Goal: Task Accomplishment & Management: Use online tool/utility

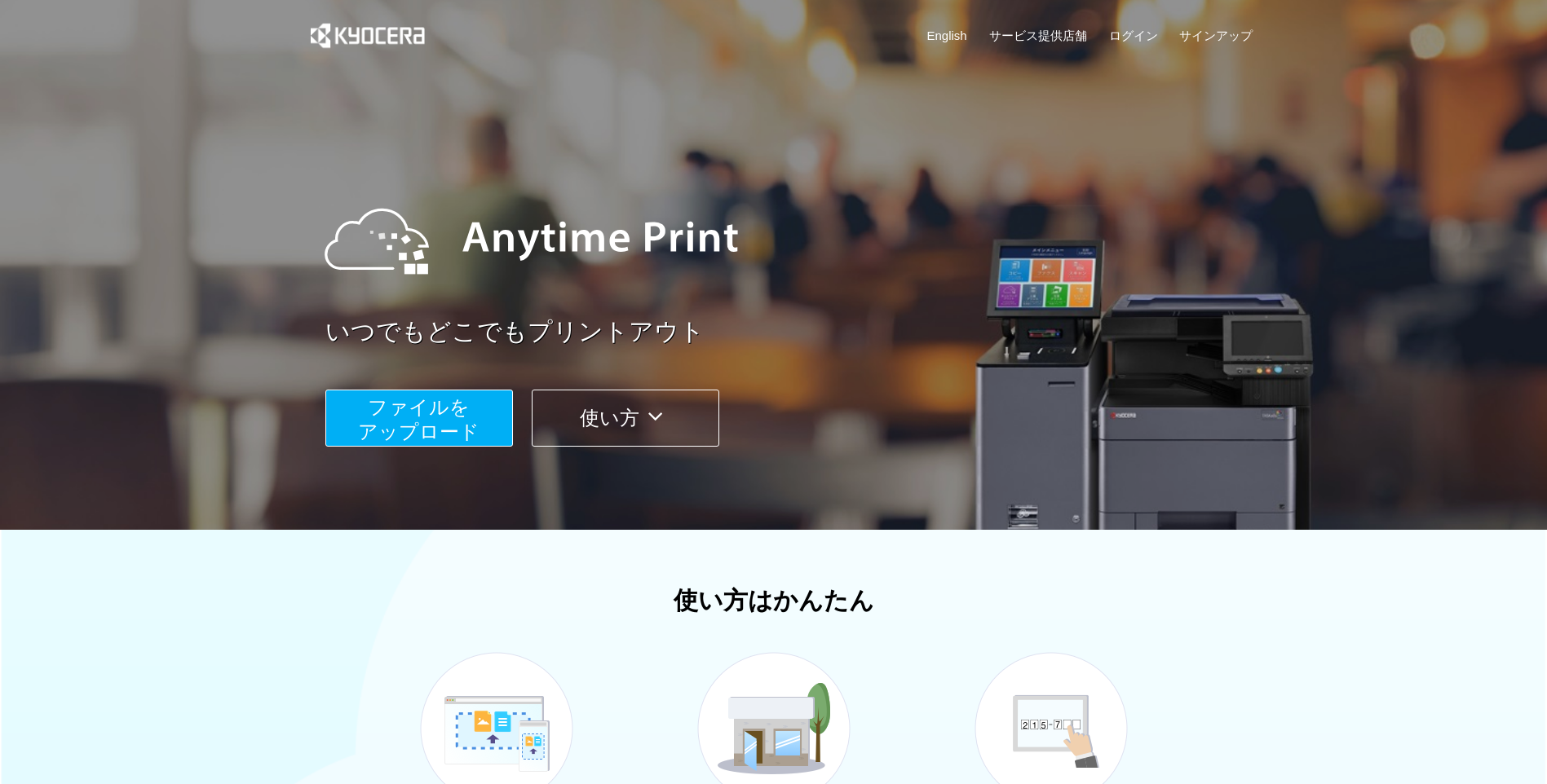
click at [453, 411] on span "ファイルを ​​アップロード" at bounding box center [418, 420] width 121 height 47
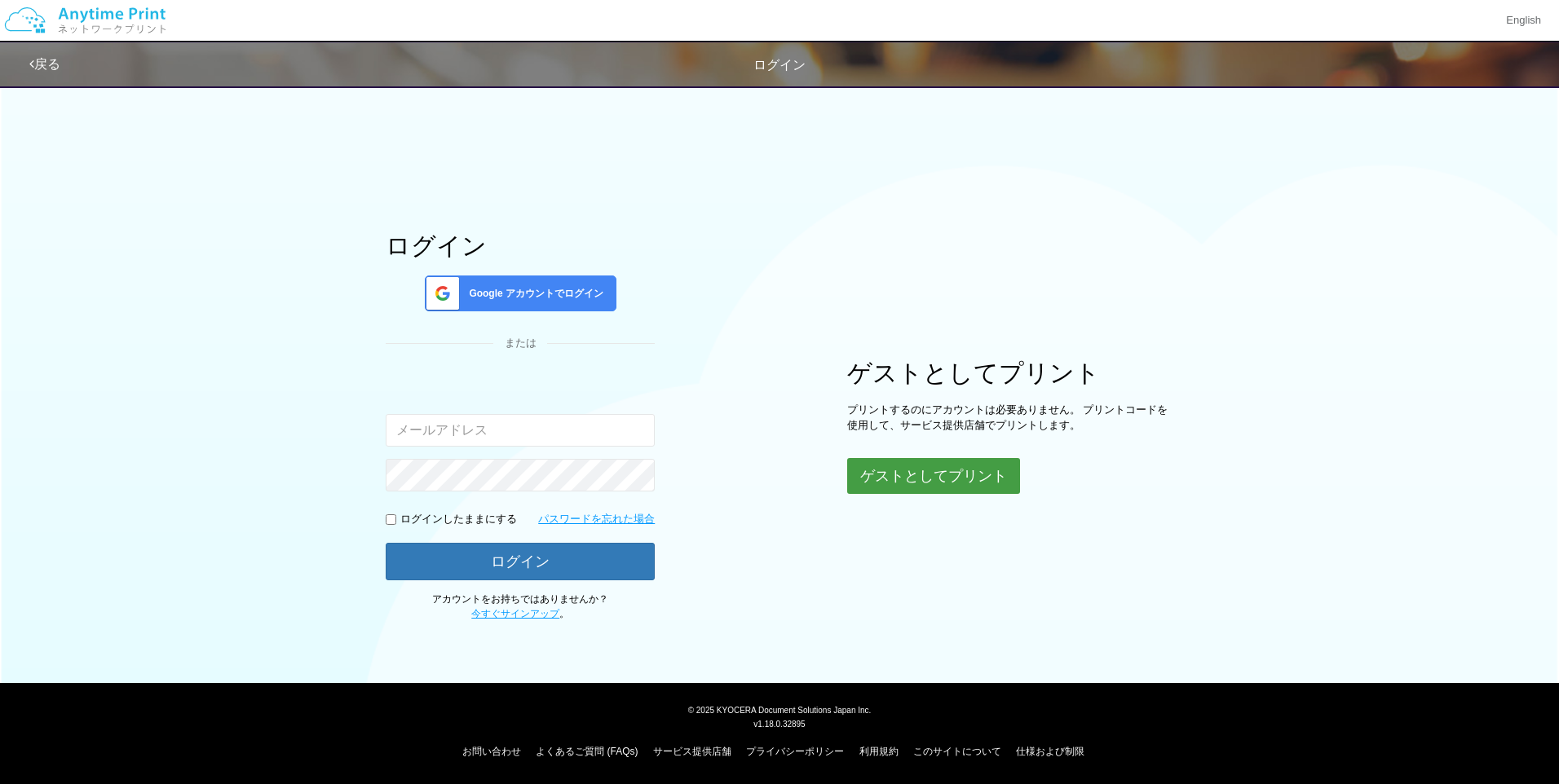
click at [908, 481] on button "ゲストとしてプリント" at bounding box center [934, 476] width 173 height 36
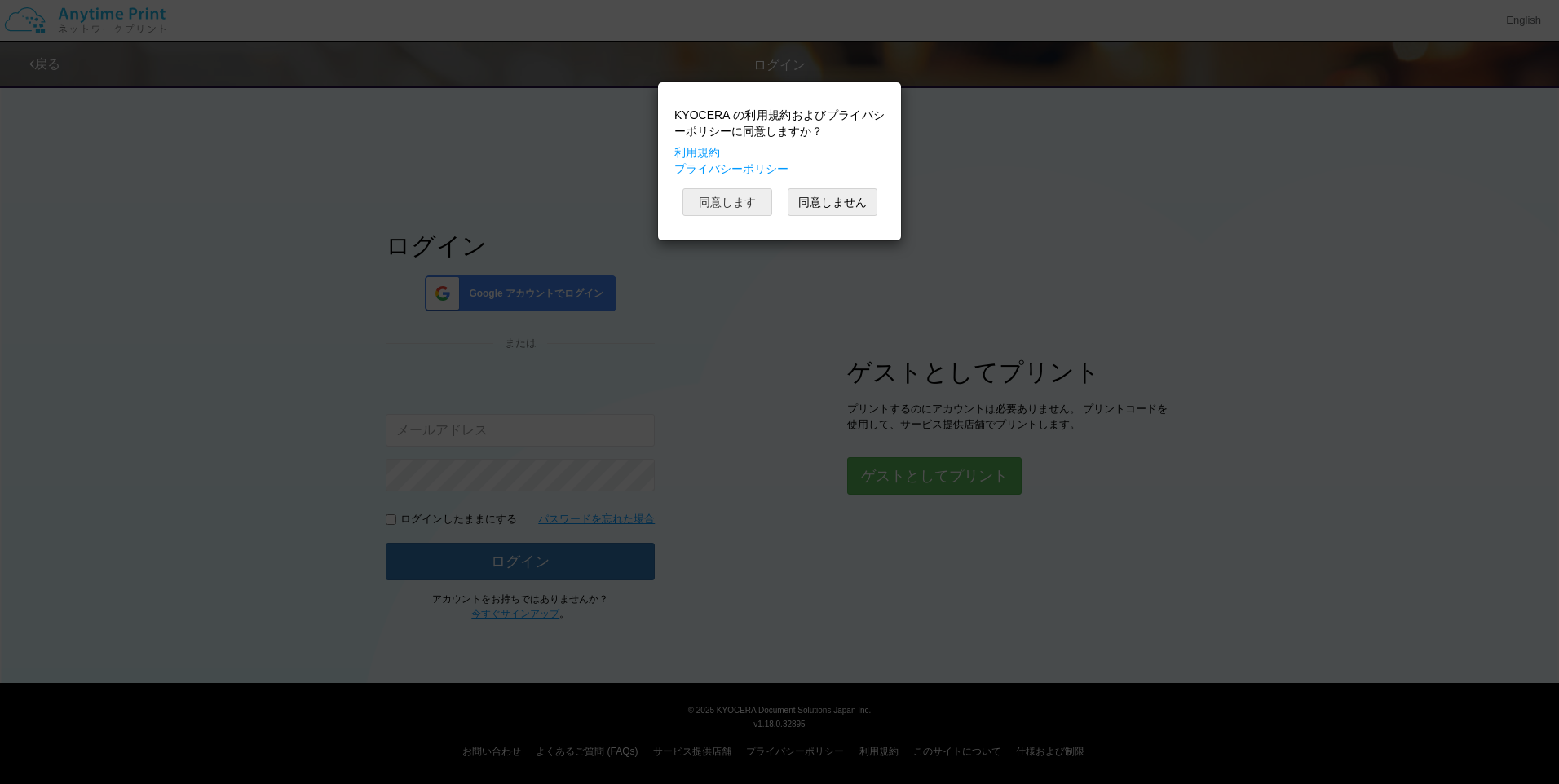
click at [743, 195] on button "同意します" at bounding box center [727, 202] width 89 height 28
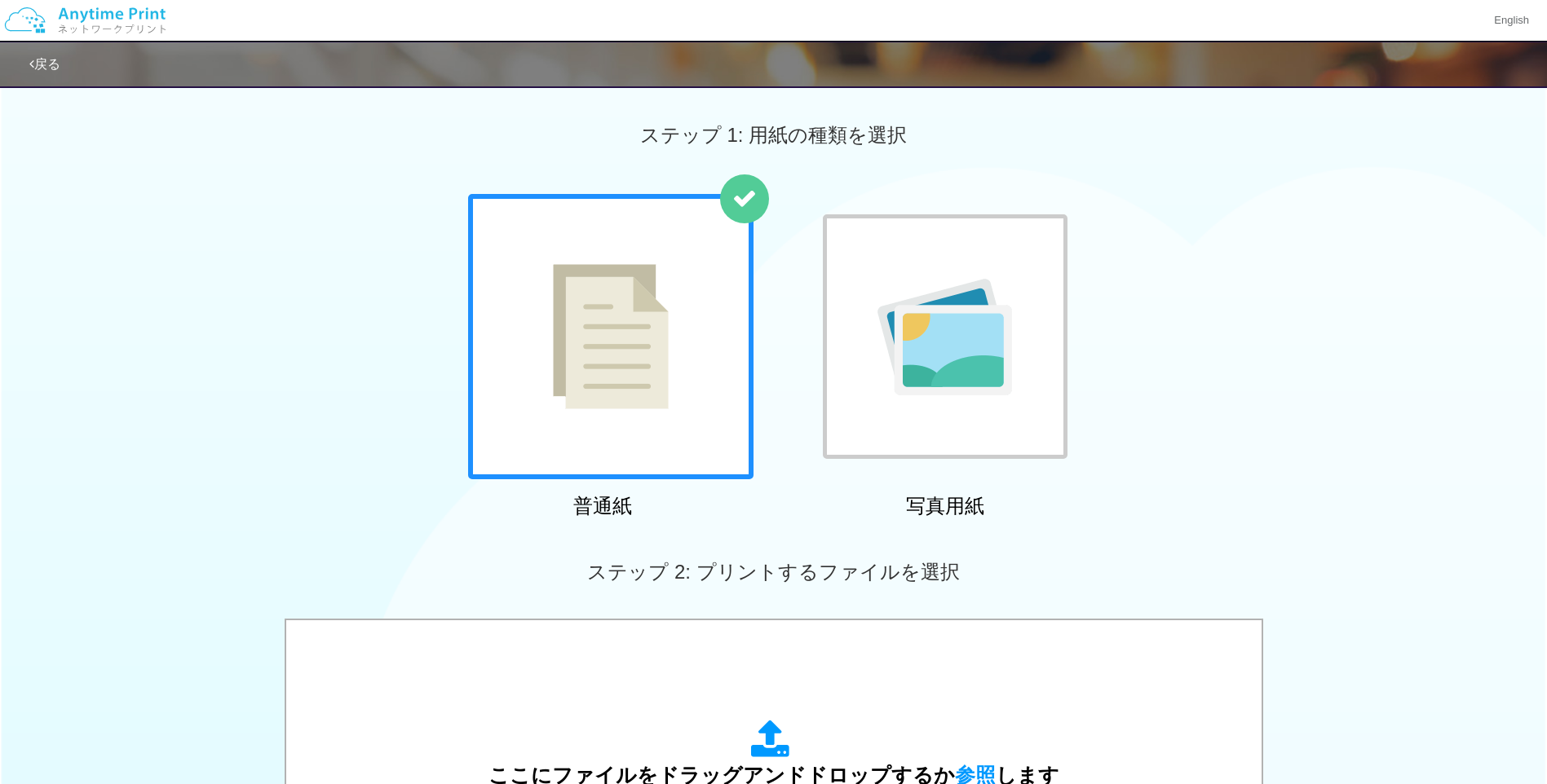
click at [598, 385] on img at bounding box center [611, 337] width 115 height 145
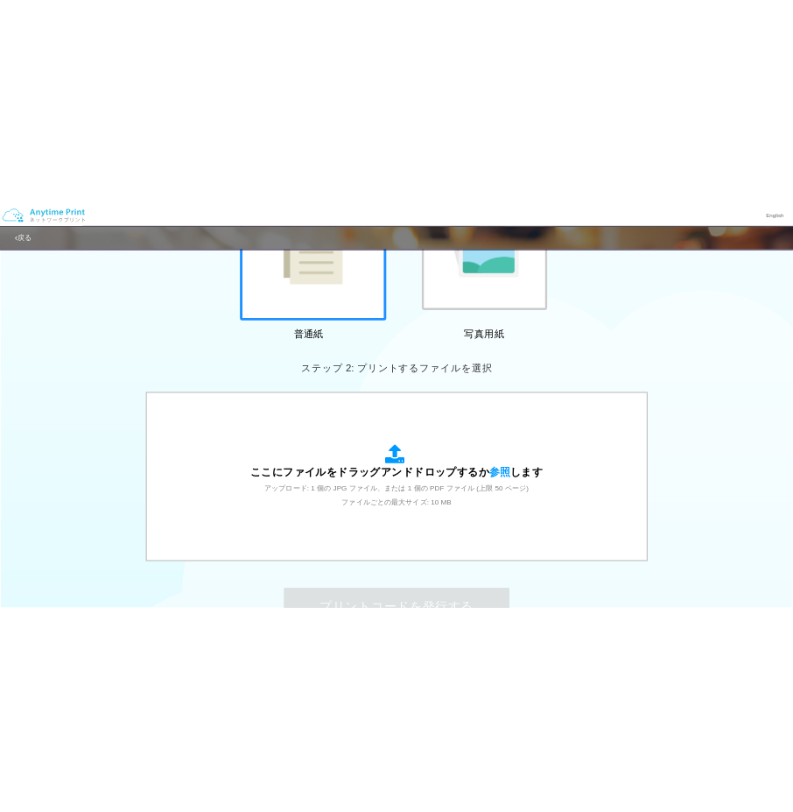
scroll to position [350, 0]
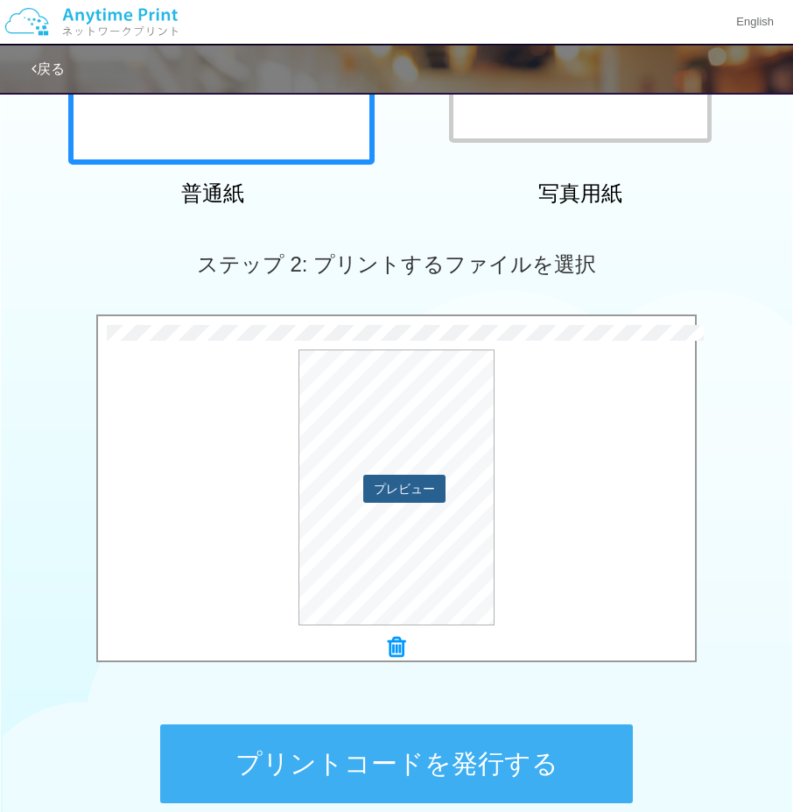
click at [388, 496] on button "プレビュー" at bounding box center [404, 489] width 82 height 28
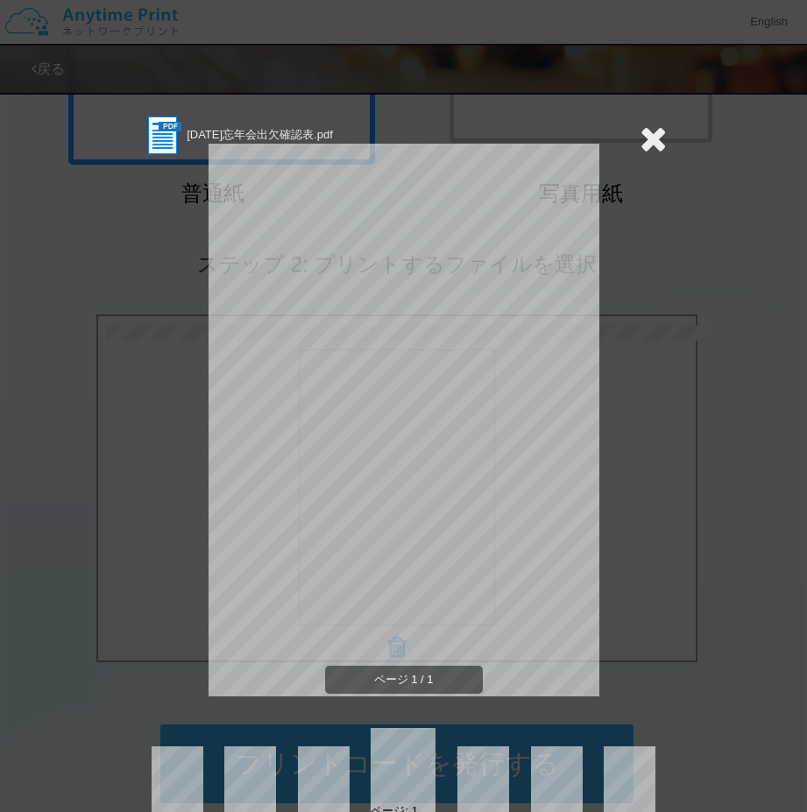
click at [643, 137] on icon at bounding box center [652, 138] width 27 height 35
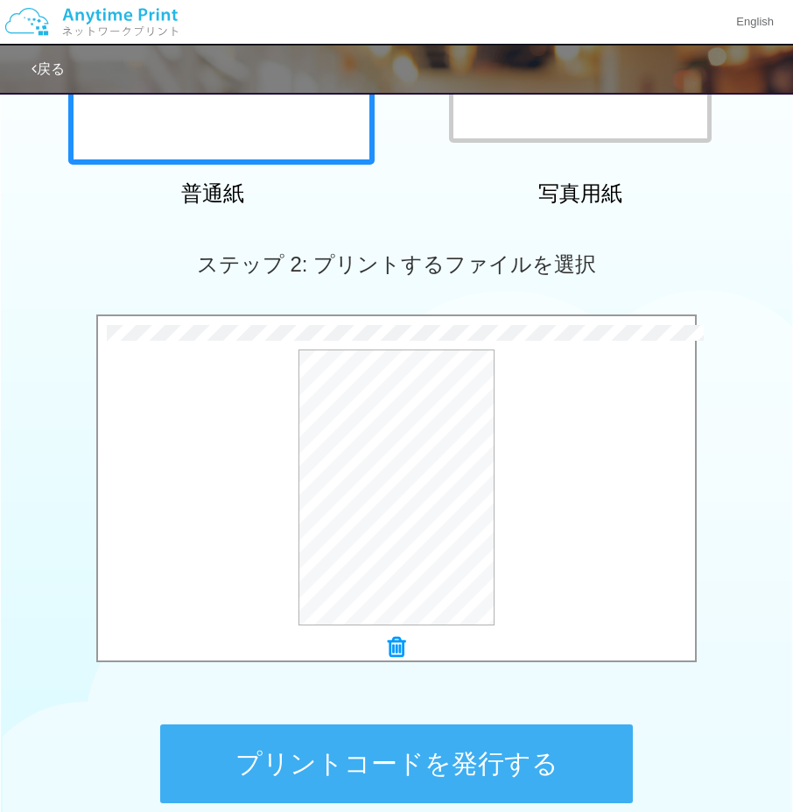
click at [351, 754] on button "プリントコードを発行する" at bounding box center [396, 763] width 473 height 79
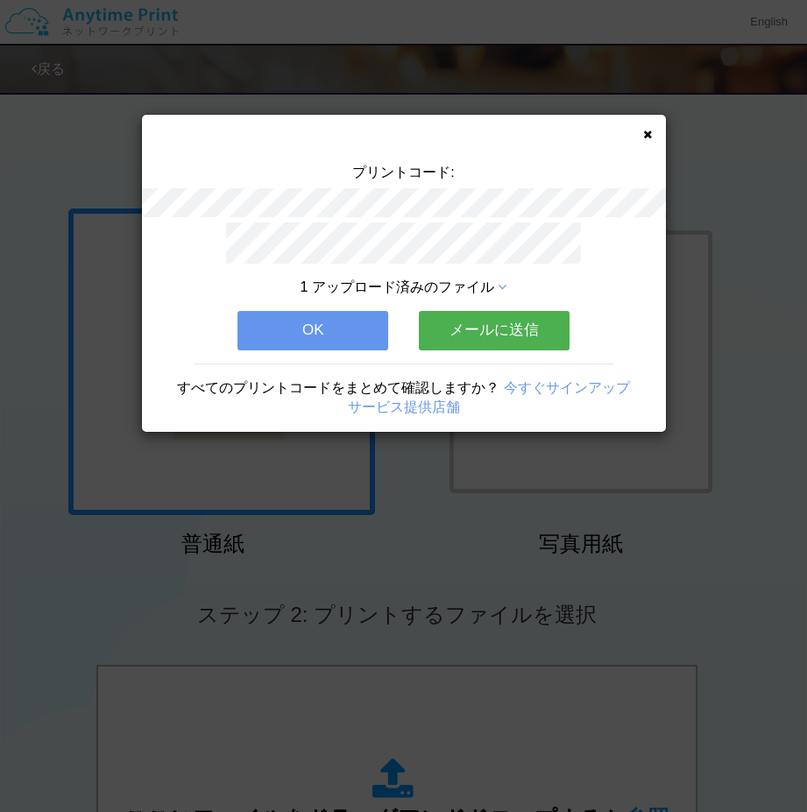
click at [651, 137] on icon at bounding box center [647, 134] width 9 height 11
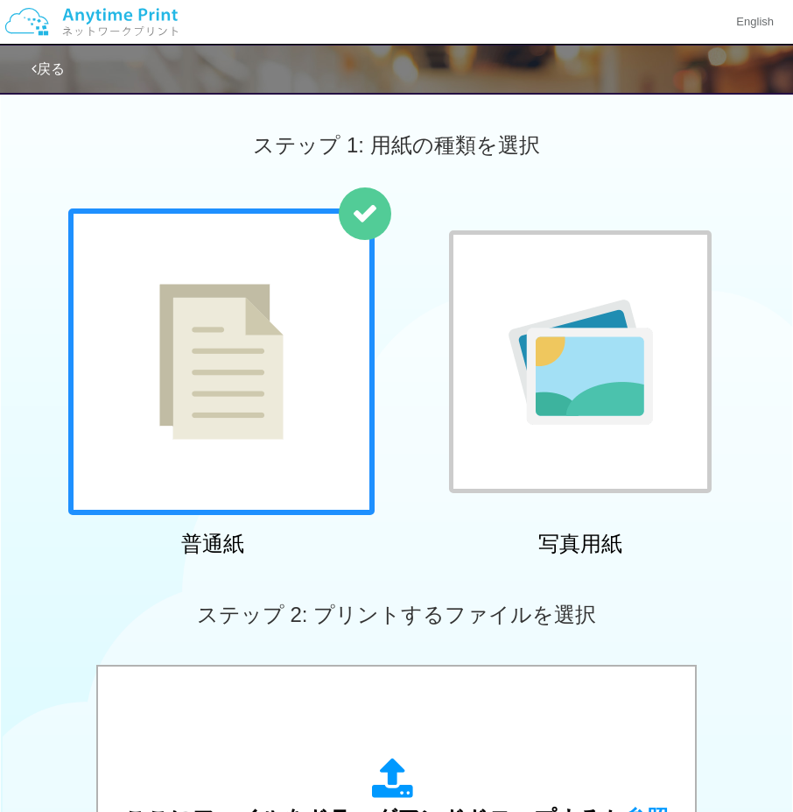
click at [204, 318] on img at bounding box center [221, 362] width 124 height 156
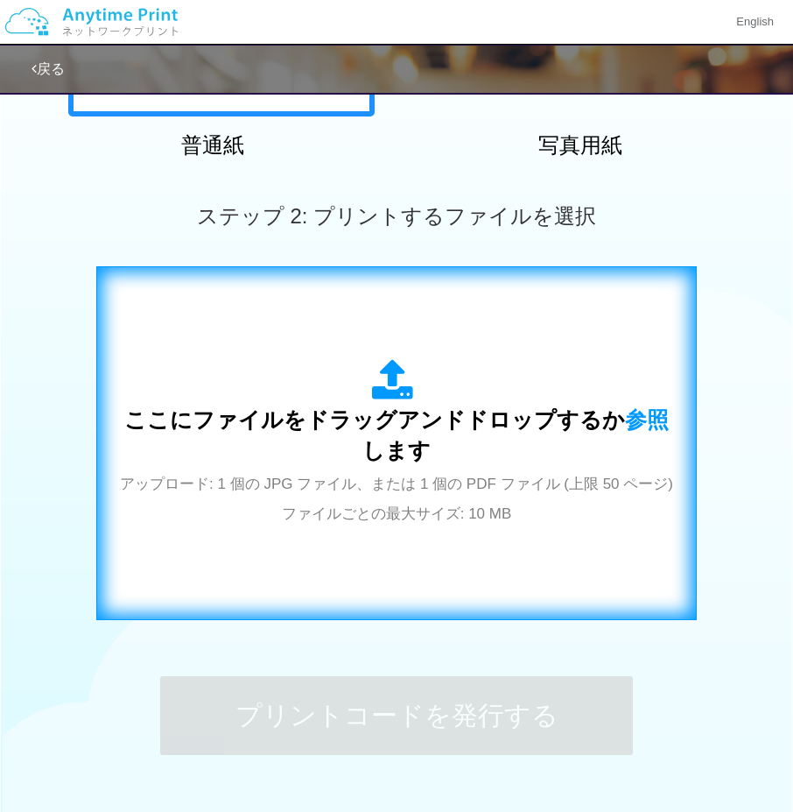
scroll to position [438, 0]
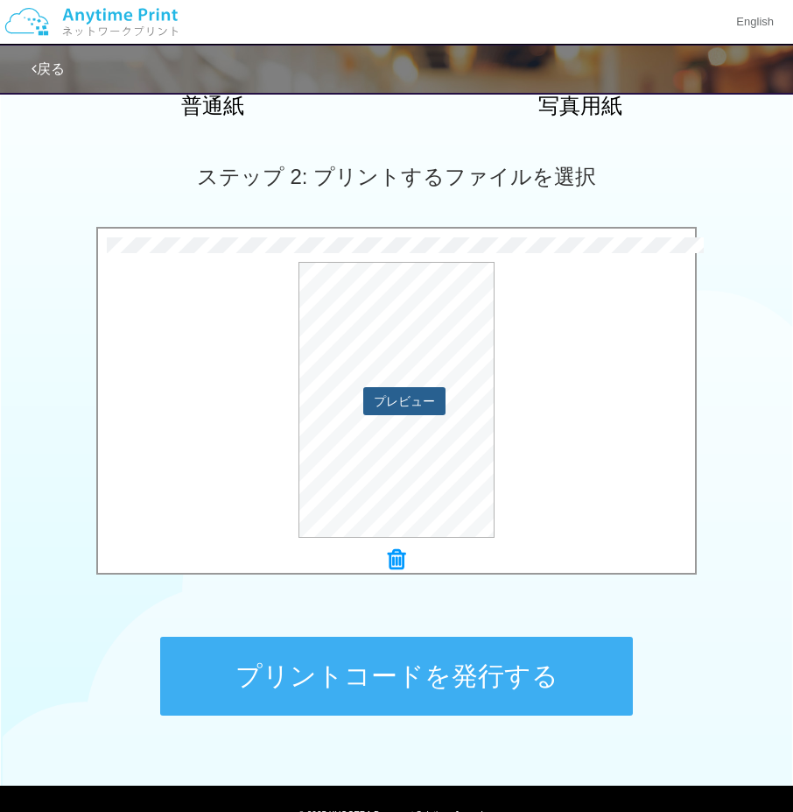
click at [407, 398] on button "プレビュー" at bounding box center [404, 401] width 82 height 28
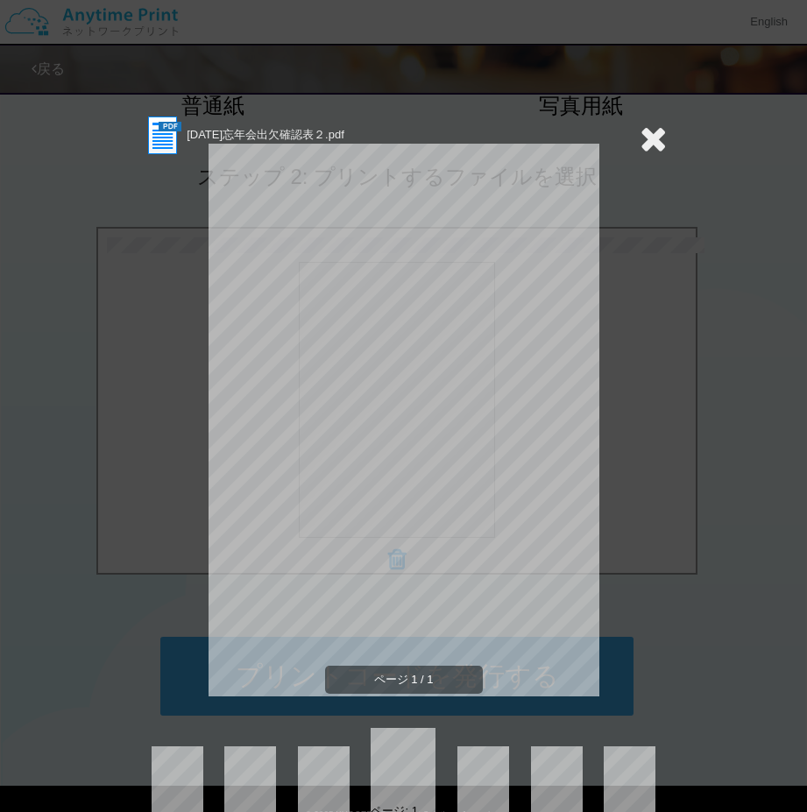
click at [648, 130] on icon at bounding box center [652, 138] width 27 height 35
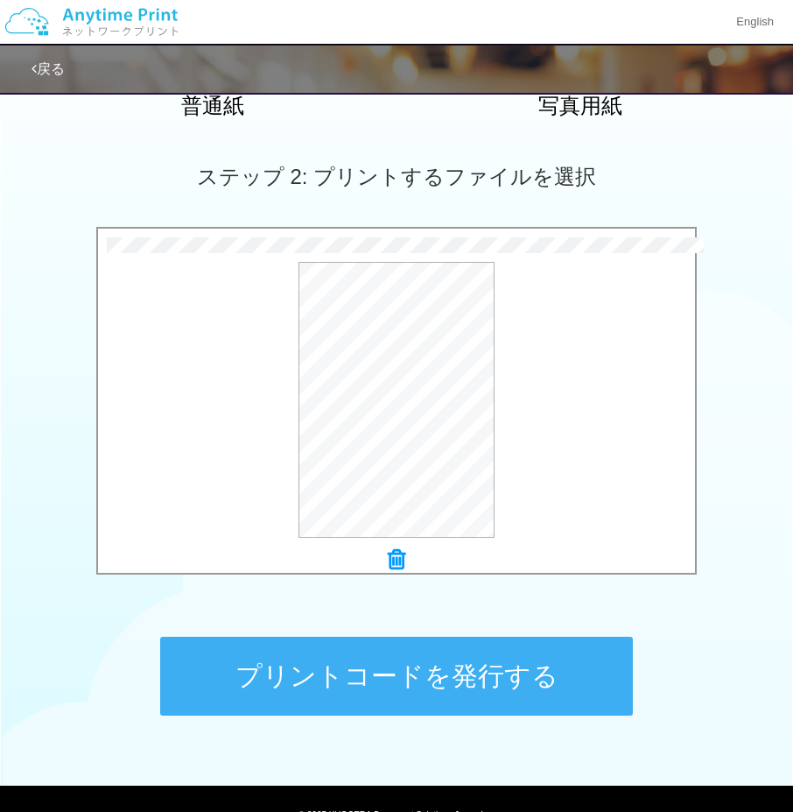
click at [393, 662] on button "プリントコードを発行する" at bounding box center [396, 676] width 473 height 79
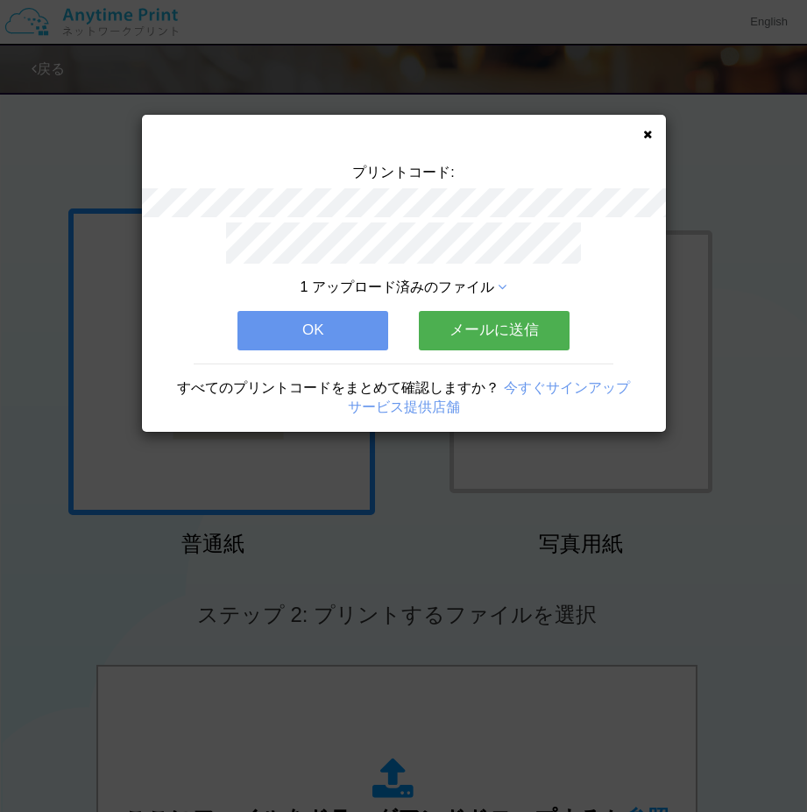
click at [644, 136] on icon at bounding box center [647, 134] width 9 height 11
